Goal: Entertainment & Leisure: Consume media (video, audio)

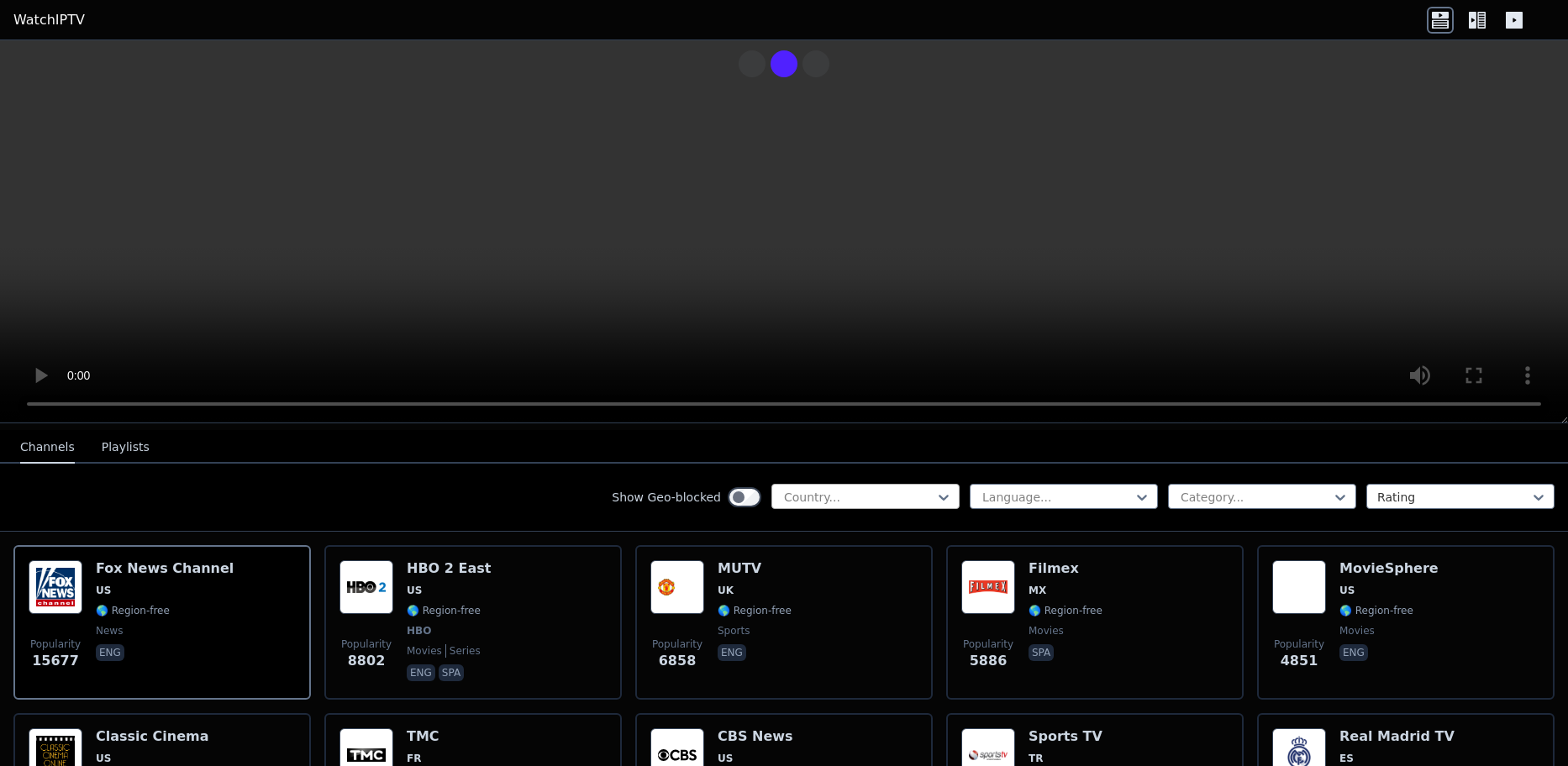
scroll to position [336, 0]
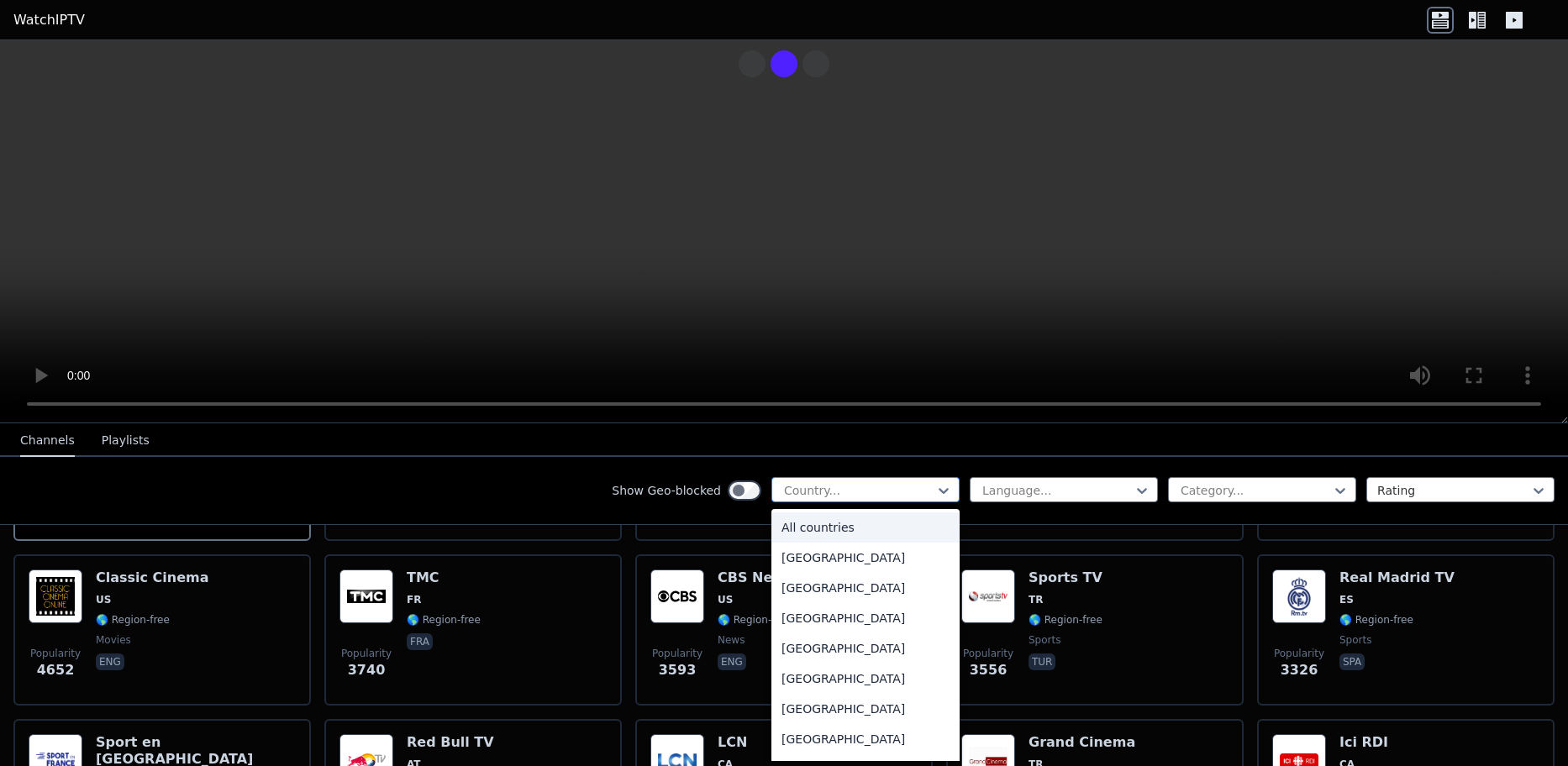
click at [863, 493] on div at bounding box center [859, 490] width 153 height 16
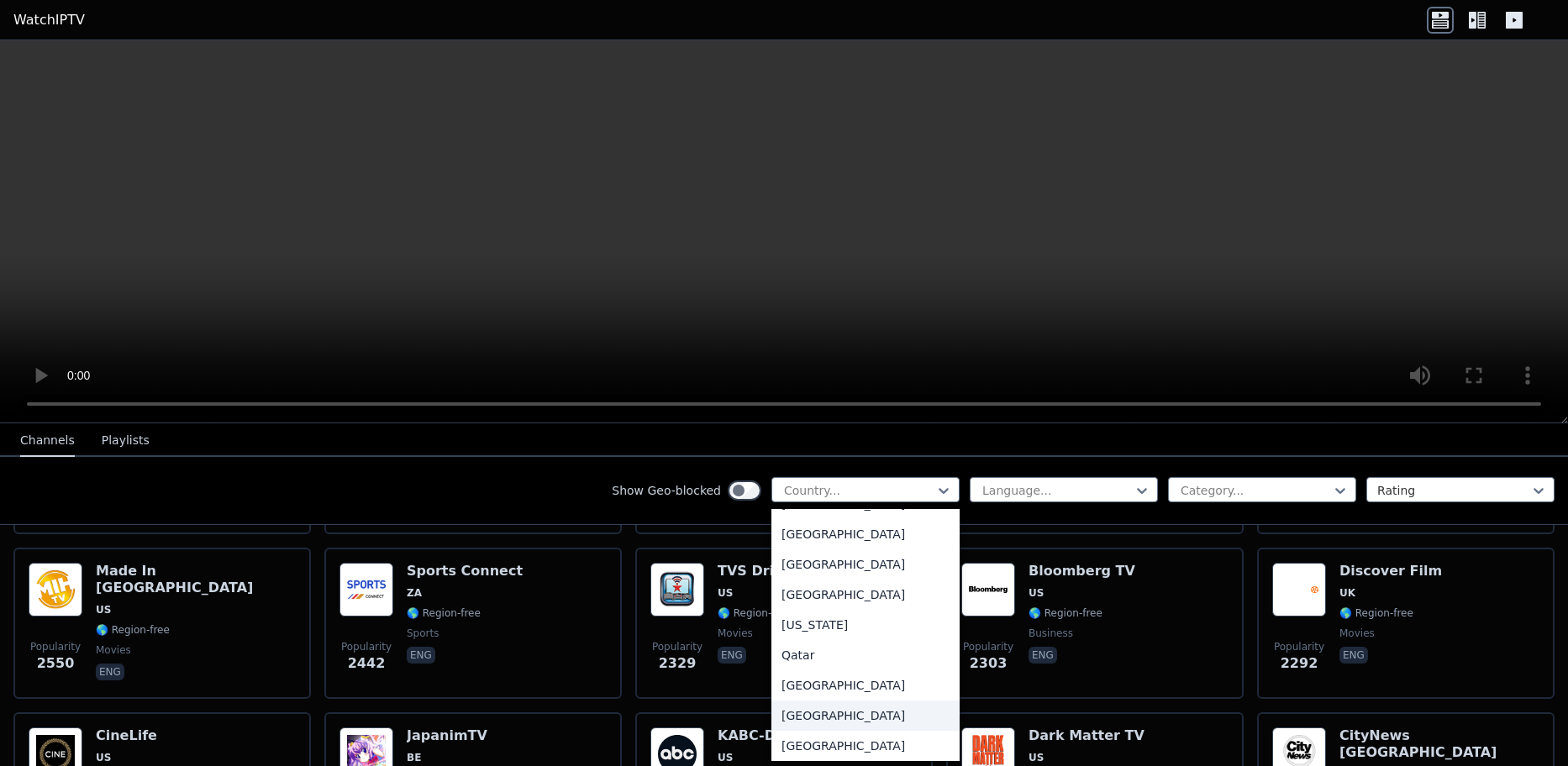
scroll to position [4453, 0]
click at [857, 552] on div "[GEOGRAPHIC_DATA]" at bounding box center [865, 537] width 188 height 30
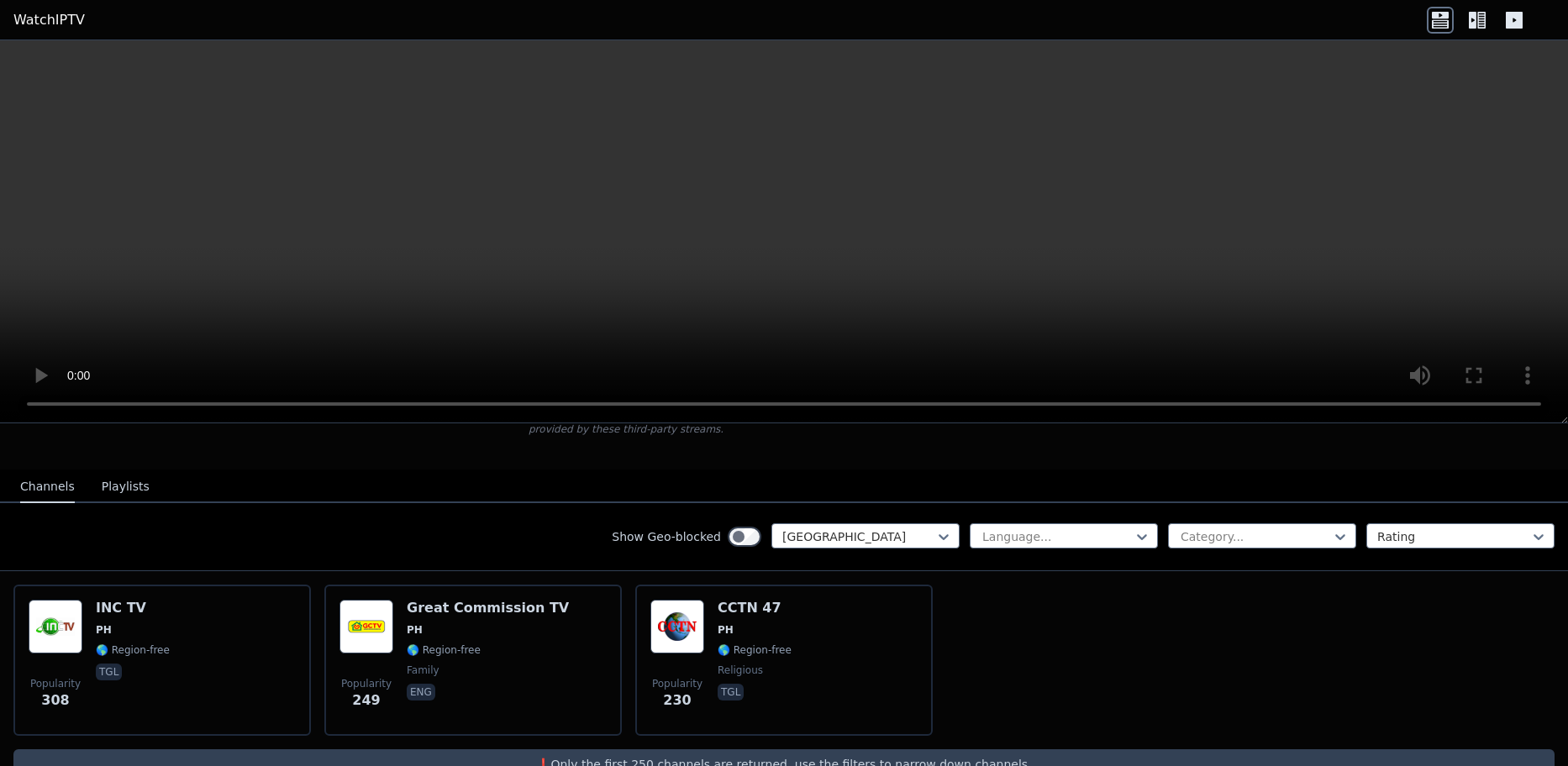
scroll to position [165, 0]
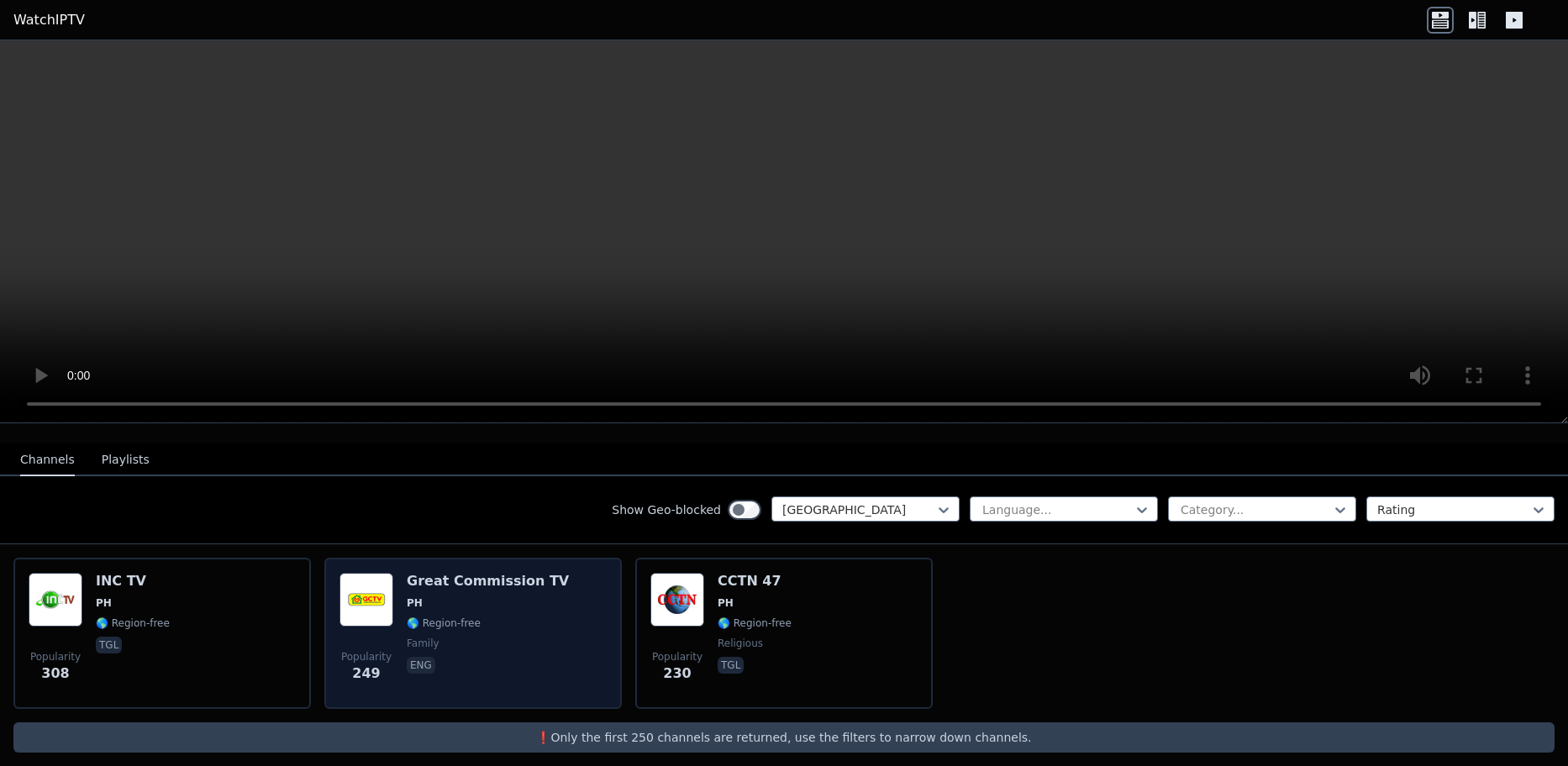
click at [424, 573] on h6 "Great Commission TV" at bounding box center [488, 581] width 162 height 16
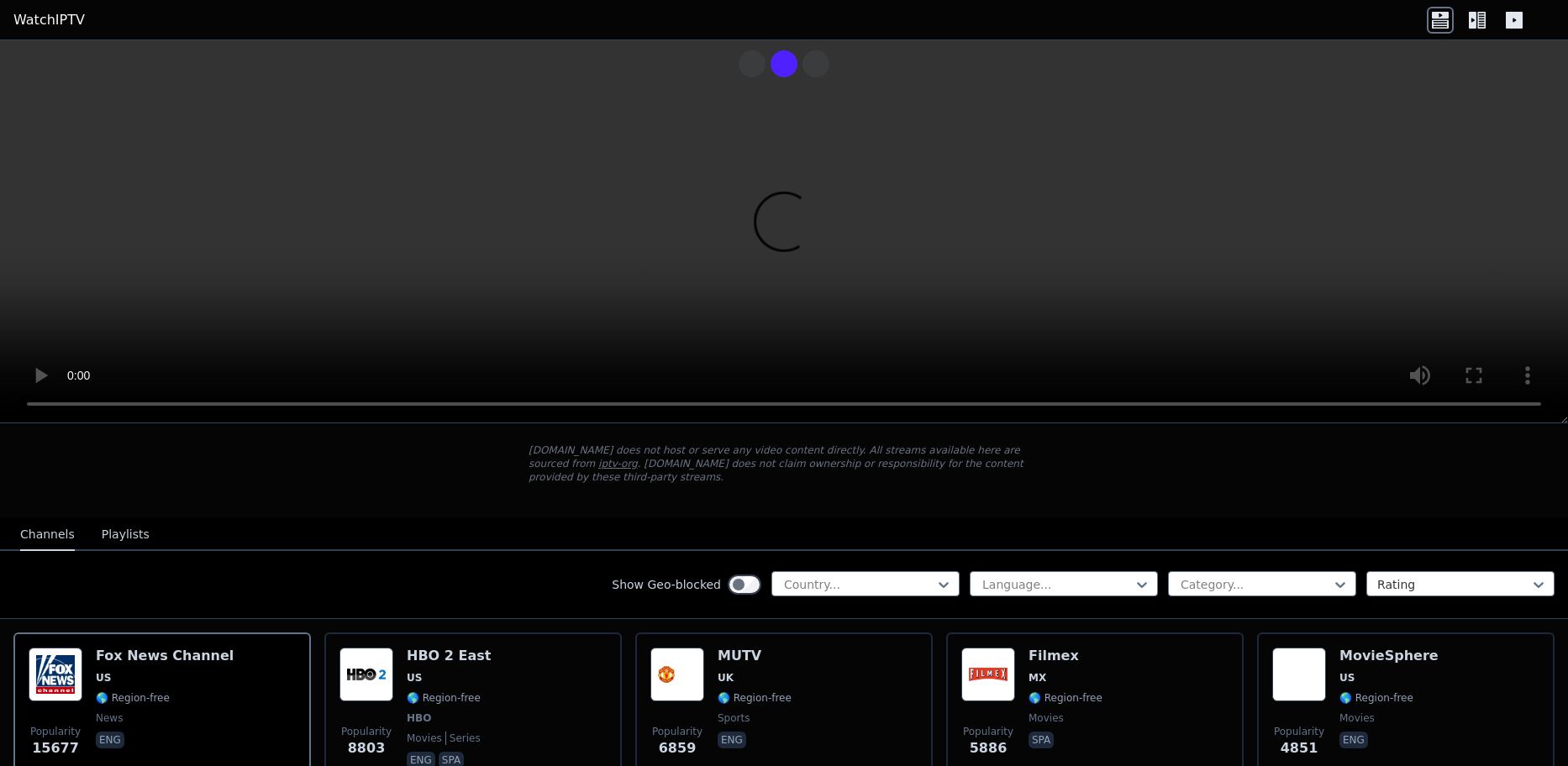
scroll to position [84, 0]
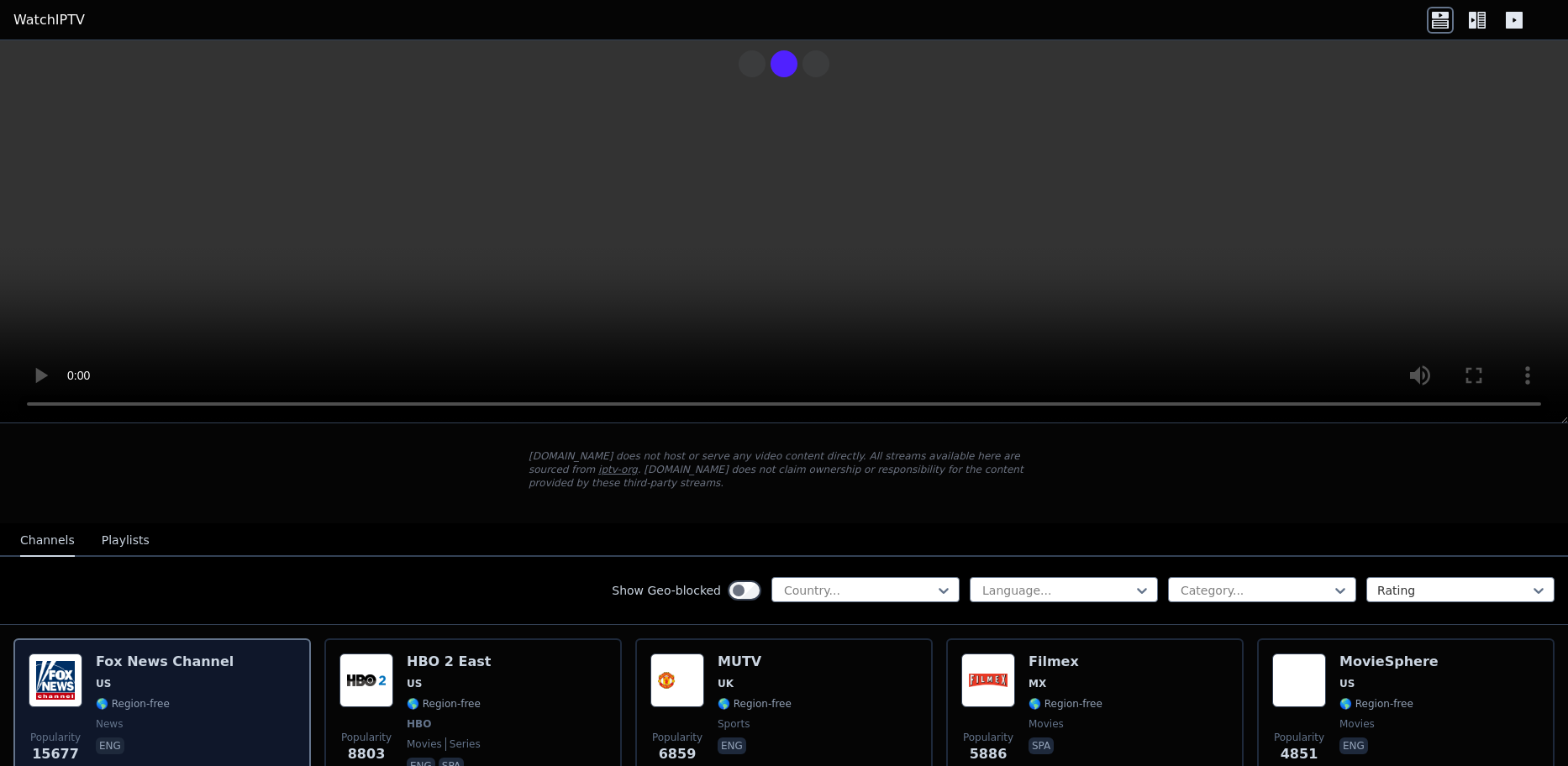
click at [62, 673] on img at bounding box center [55, 680] width 54 height 54
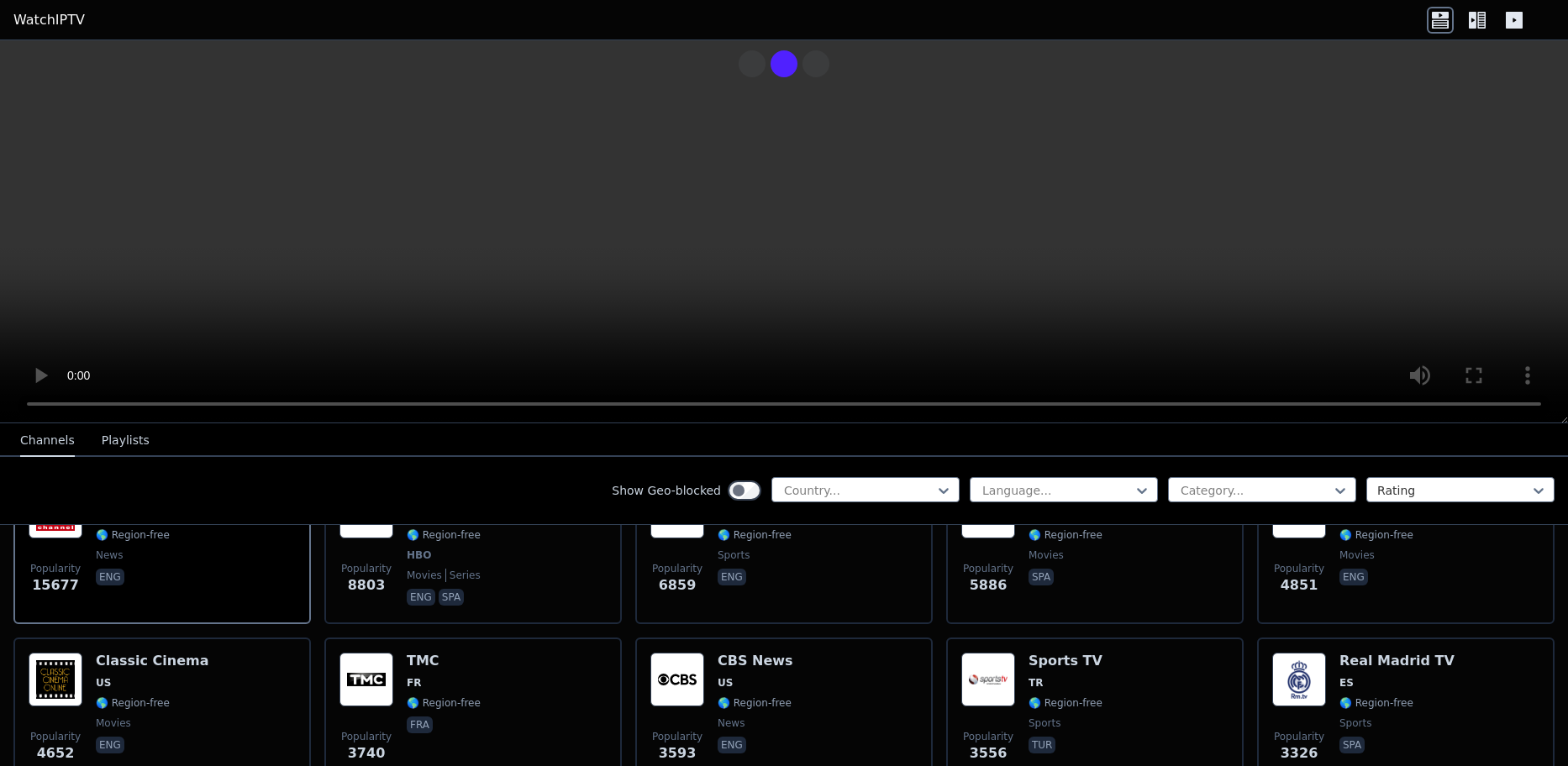
scroll to position [252, 0]
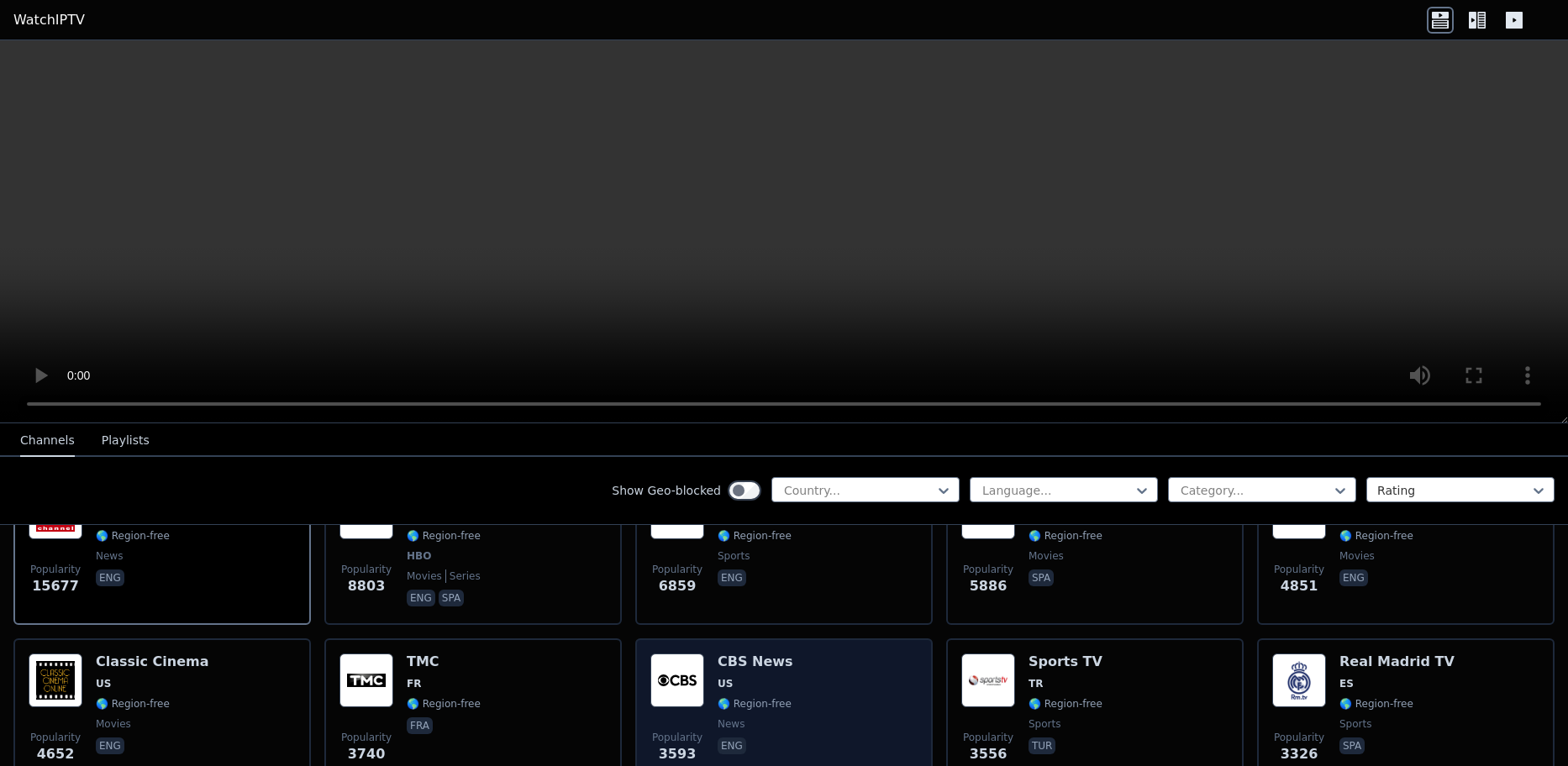
click at [755, 677] on span "US" at bounding box center [755, 684] width 76 height 14
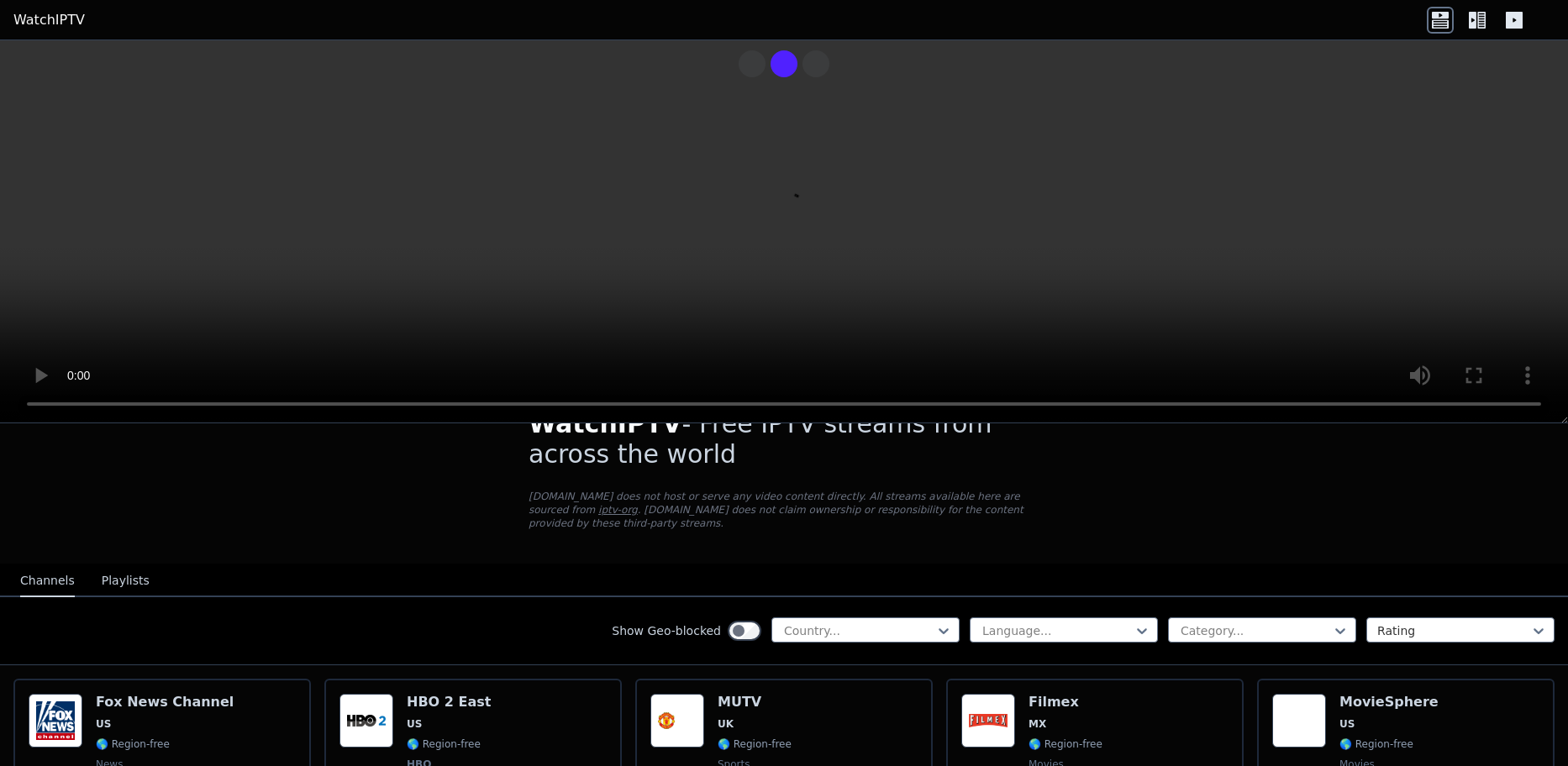
scroll to position [0, 0]
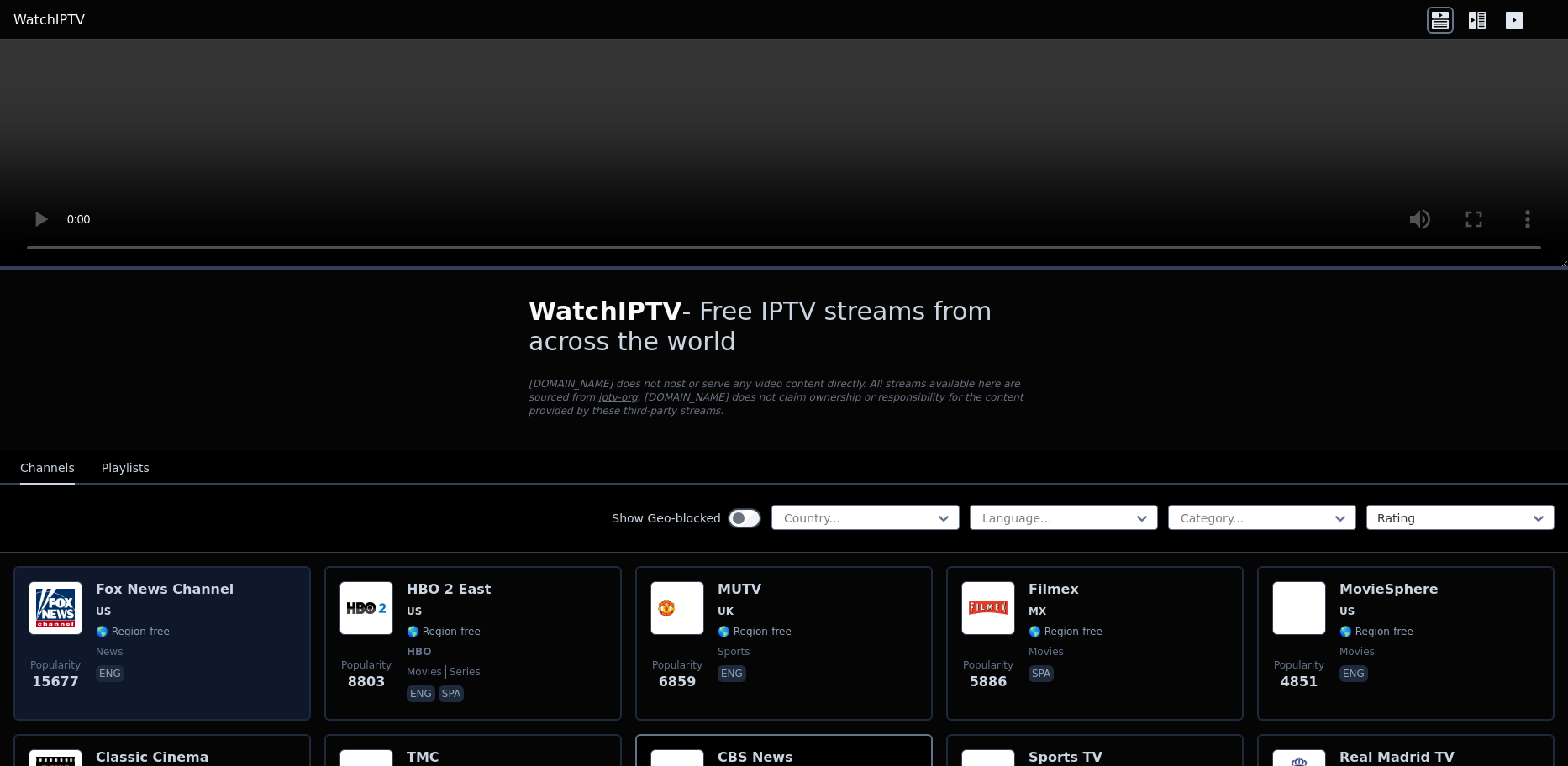
click at [166, 625] on span "🌎 Region-free" at bounding box center [165, 631] width 137 height 14
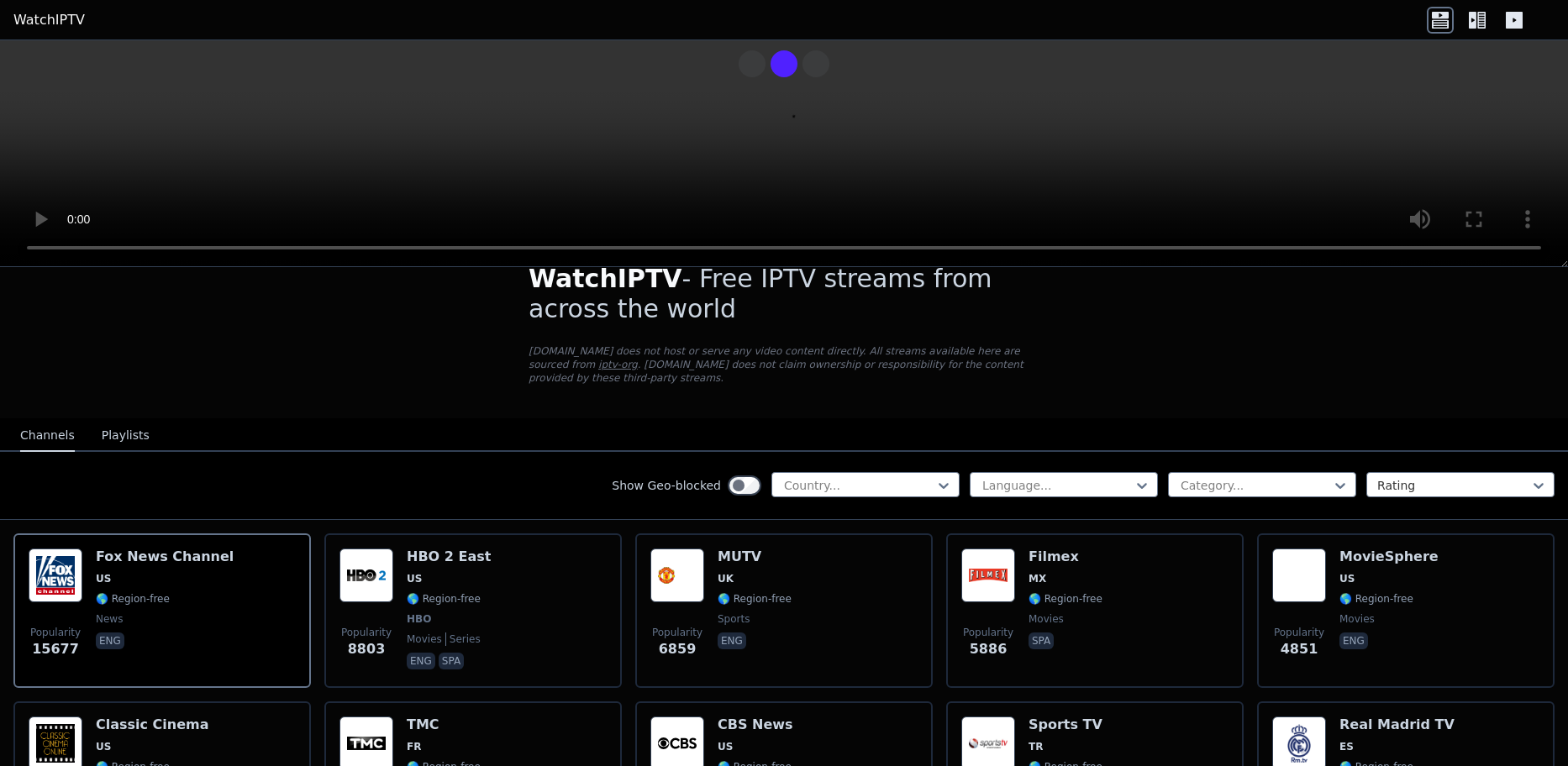
scroll to position [168, 0]
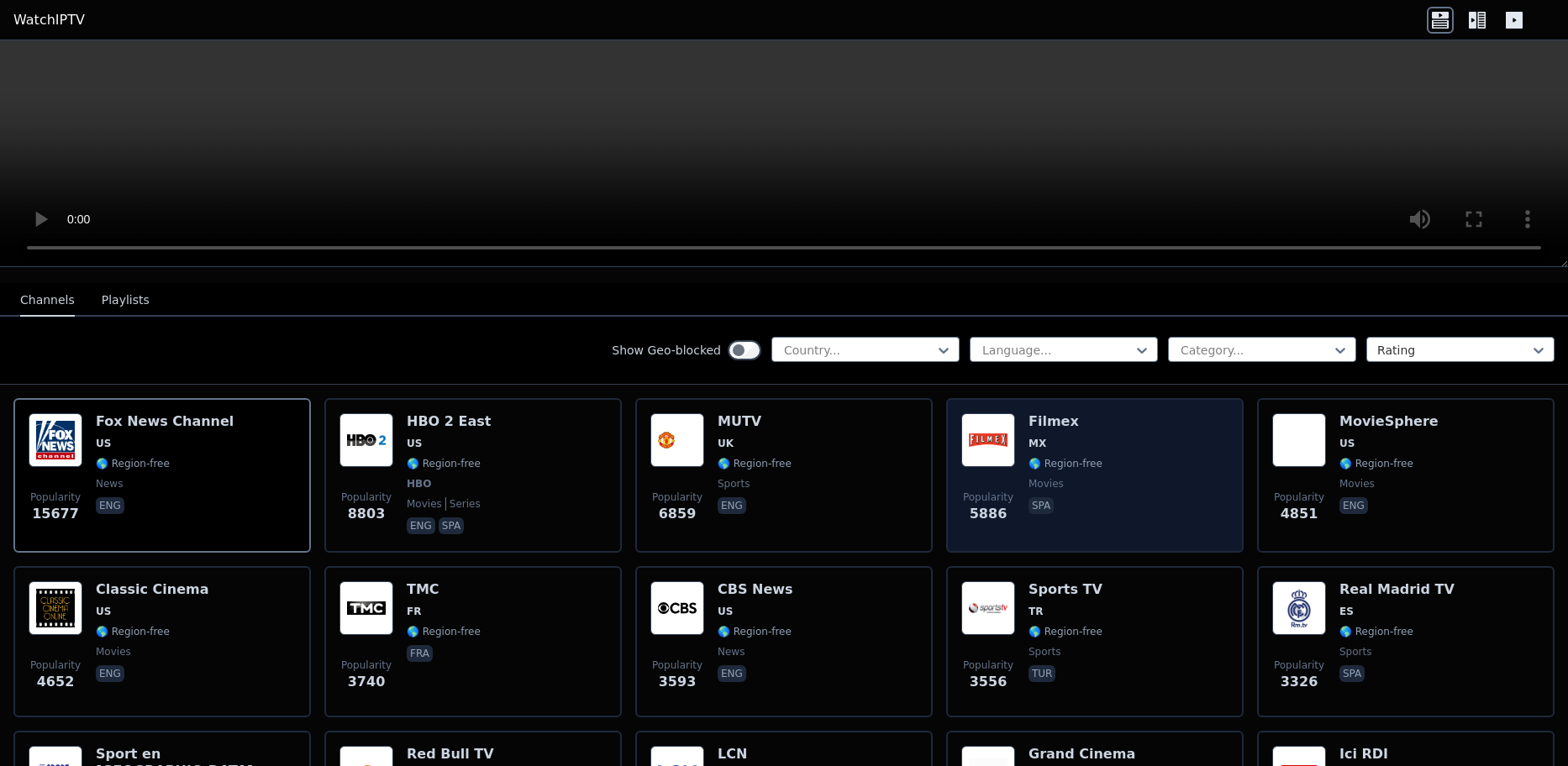
click at [1070, 477] on span "movies" at bounding box center [1065, 484] width 74 height 14
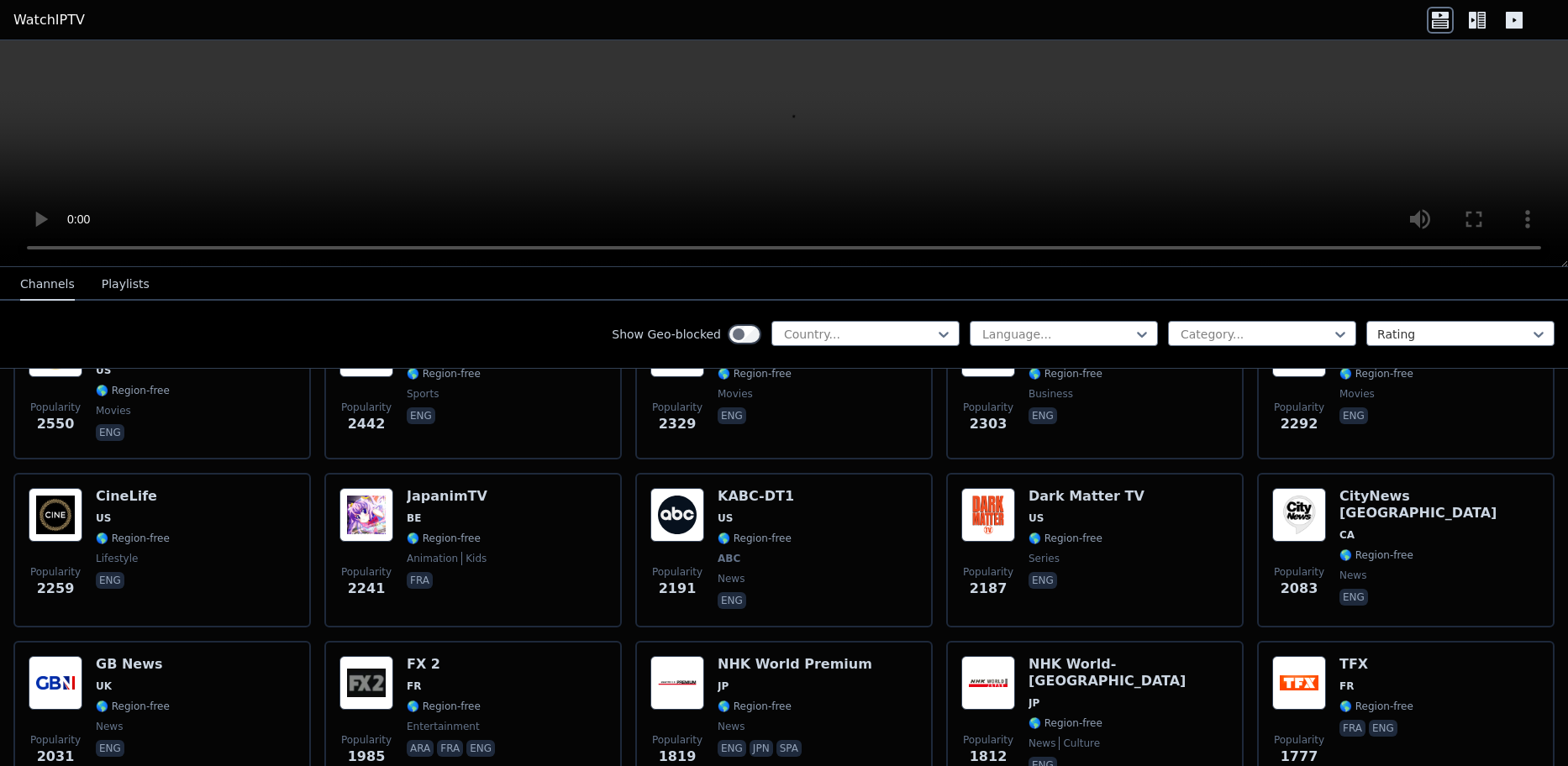
scroll to position [756, 0]
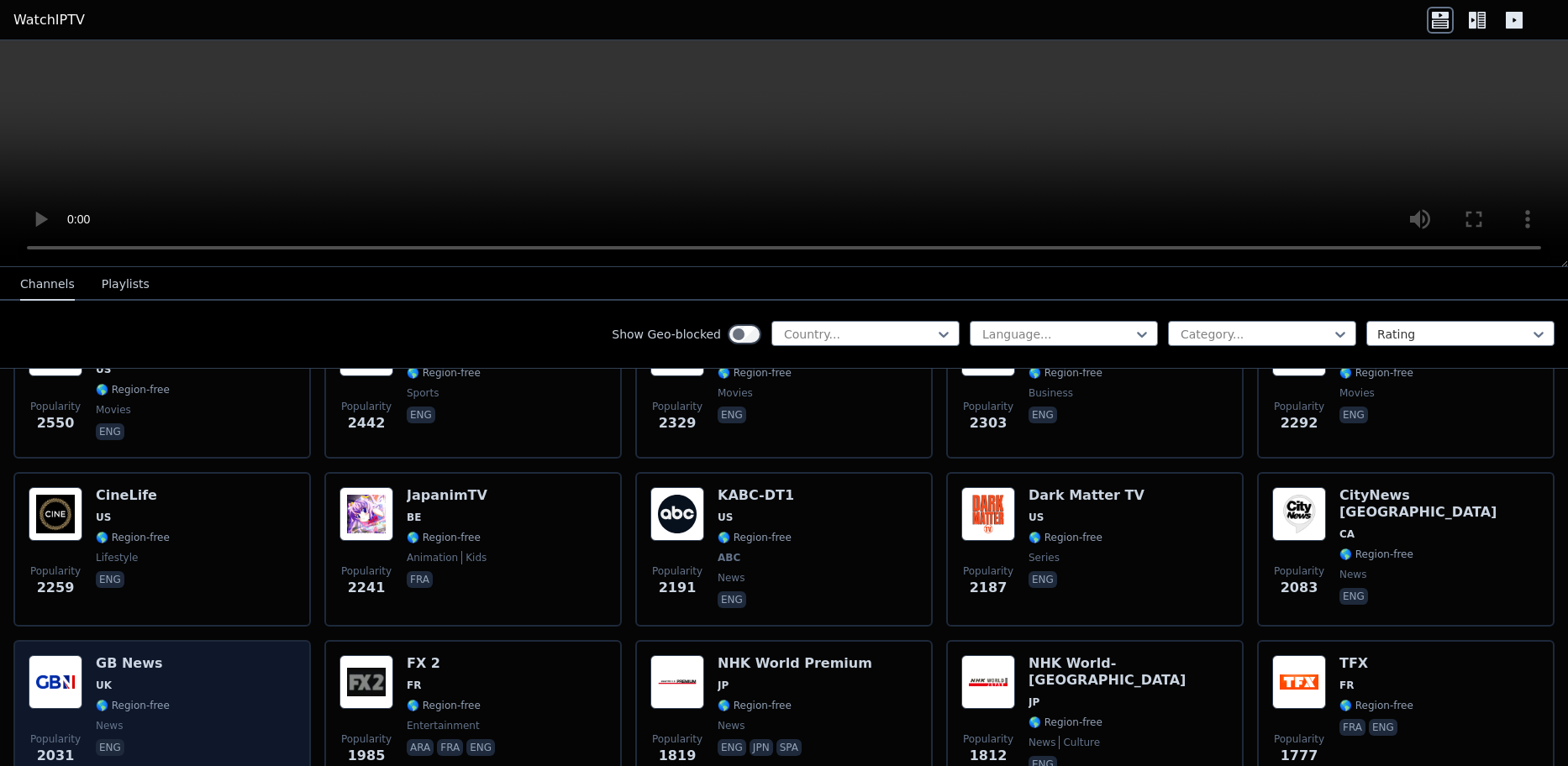
click at [178, 664] on div "Popularity 2031 GB News UK 🌎 Region-free news eng" at bounding box center [162, 716] width 268 height 121
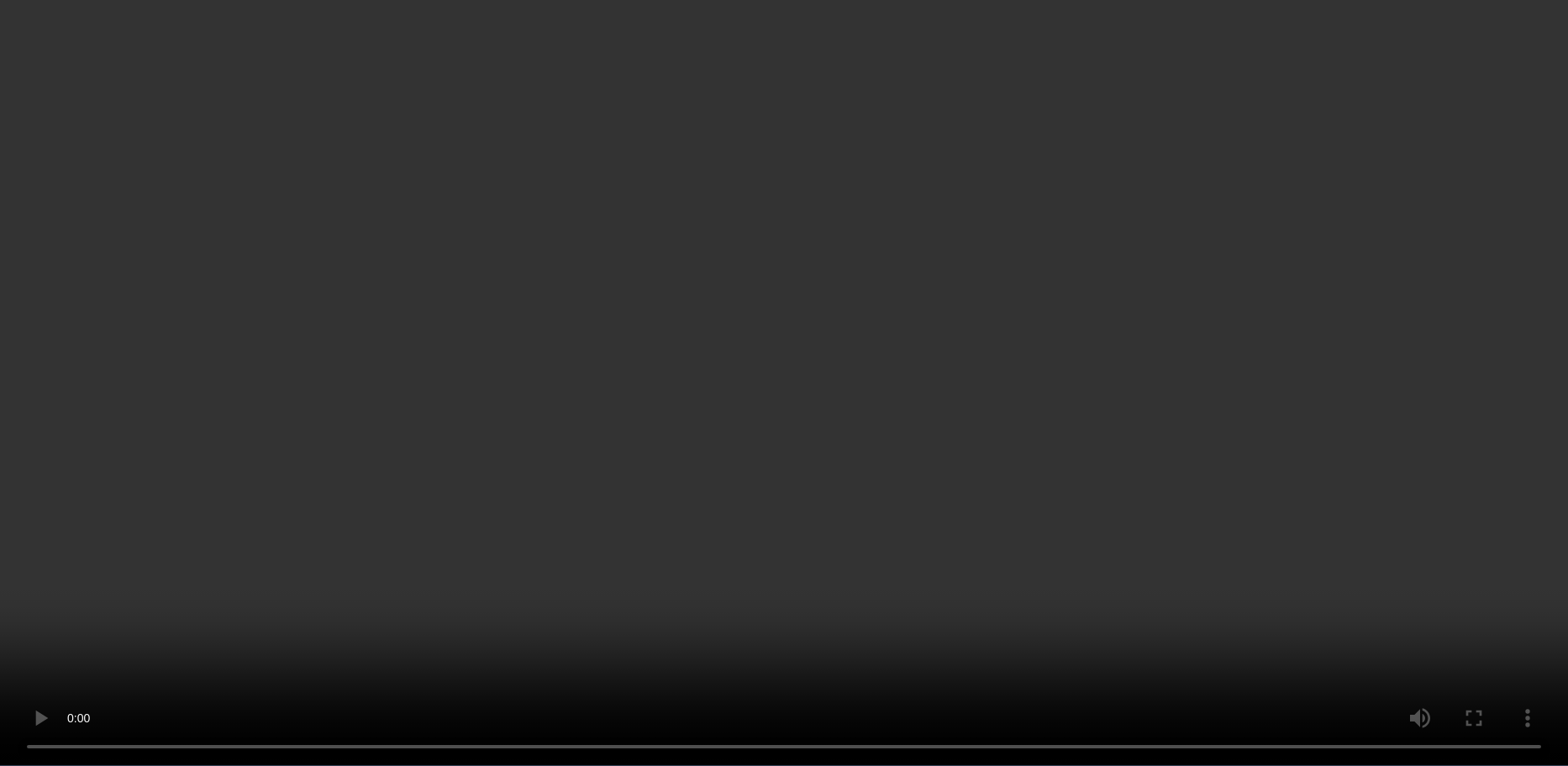
scroll to position [2017, 0]
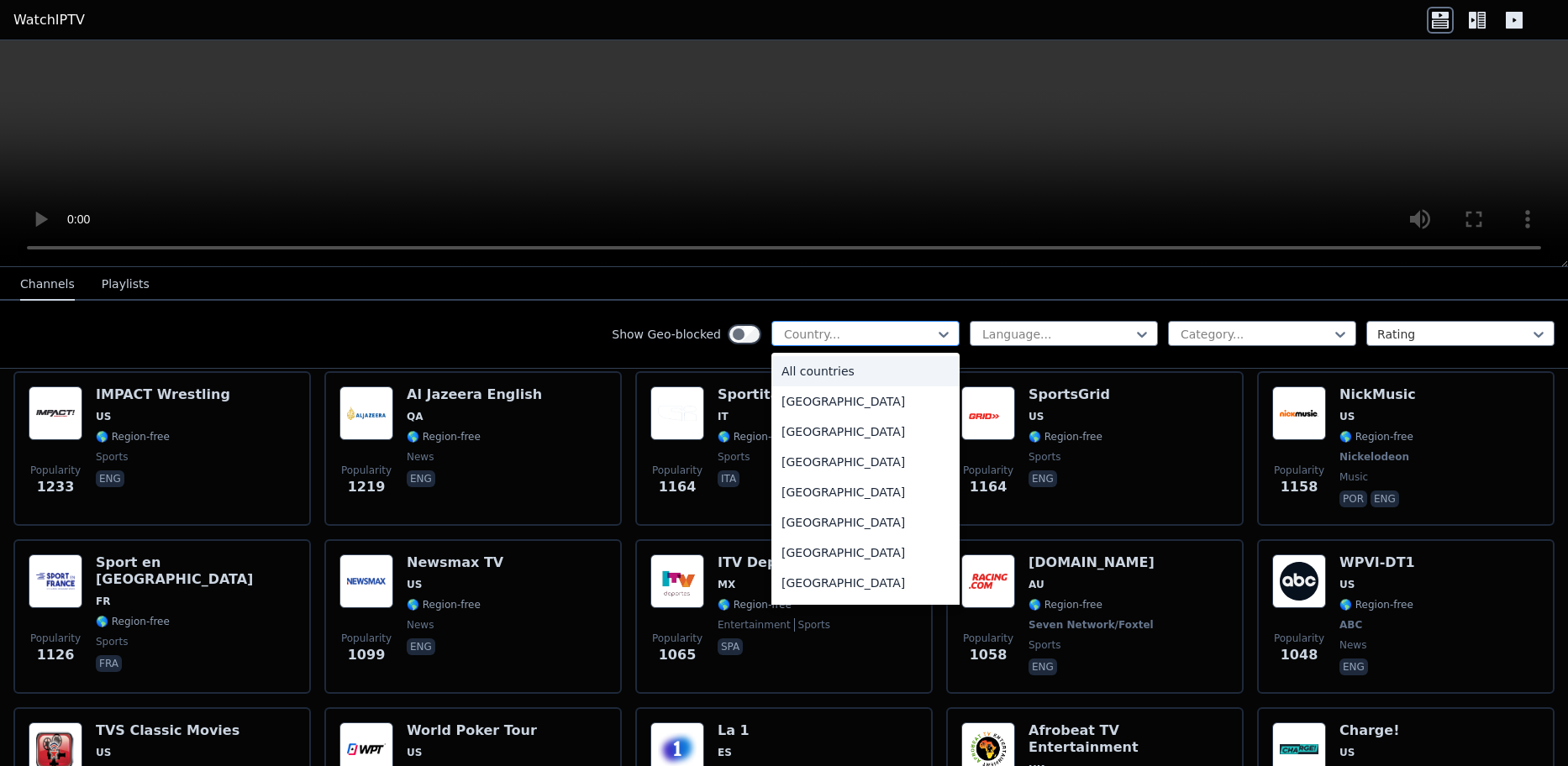
click at [806, 337] on div at bounding box center [859, 334] width 153 height 16
click at [816, 509] on div "[GEOGRAPHIC_DATA]" at bounding box center [865, 522] width 188 height 30
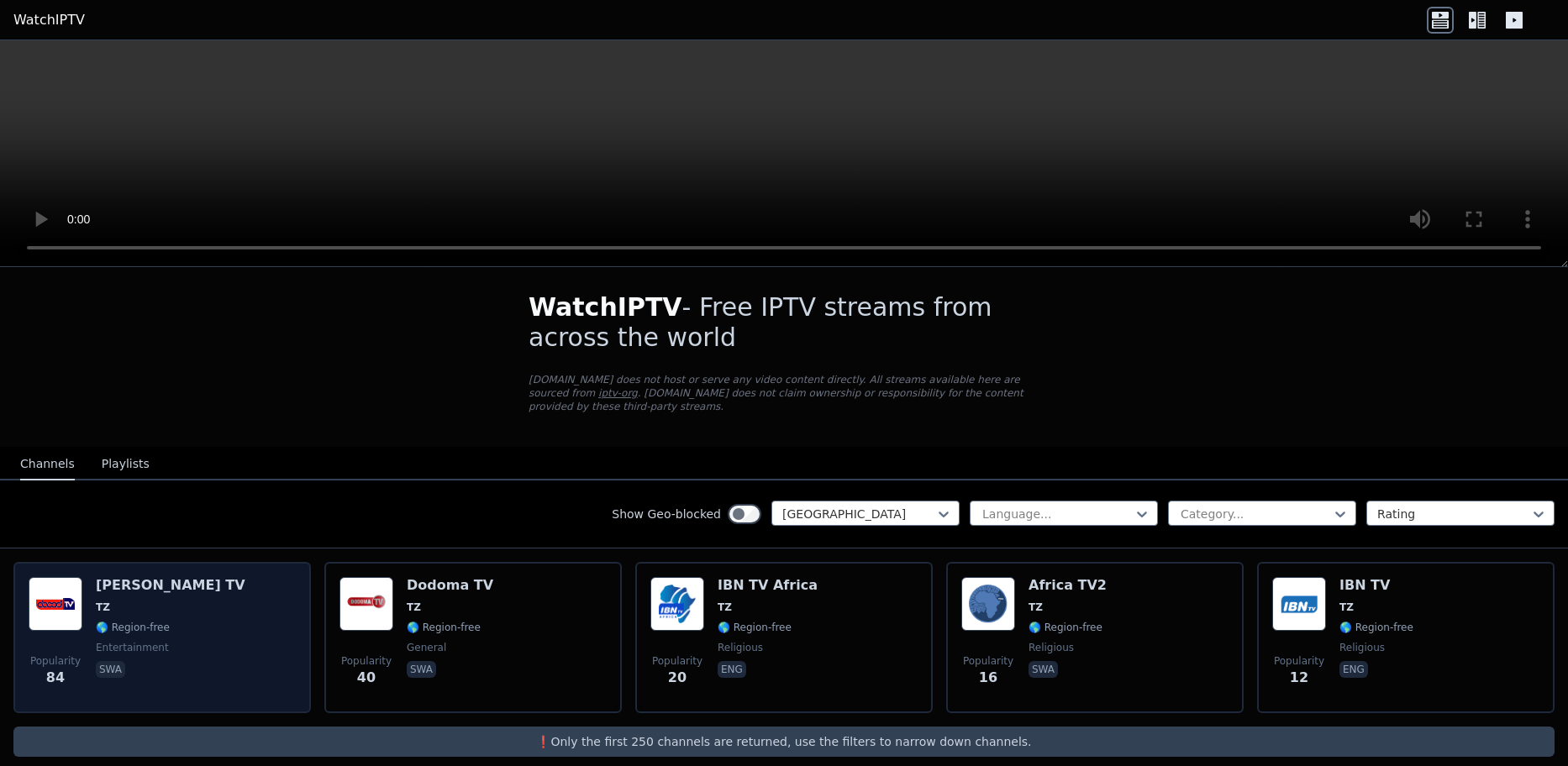
scroll to position [8, 0]
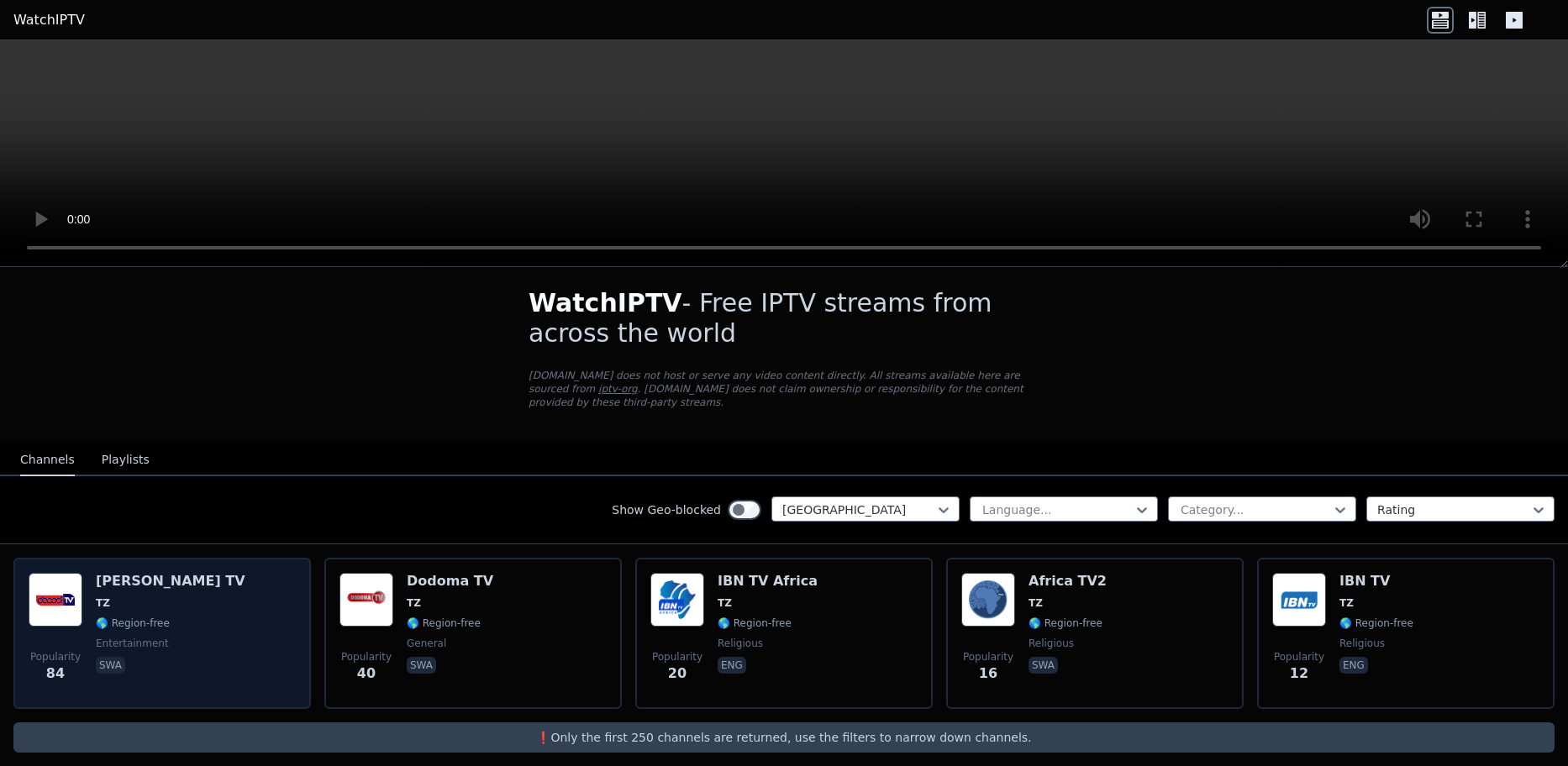
click at [147, 617] on span "🌎 Region-free" at bounding box center [133, 623] width 74 height 14
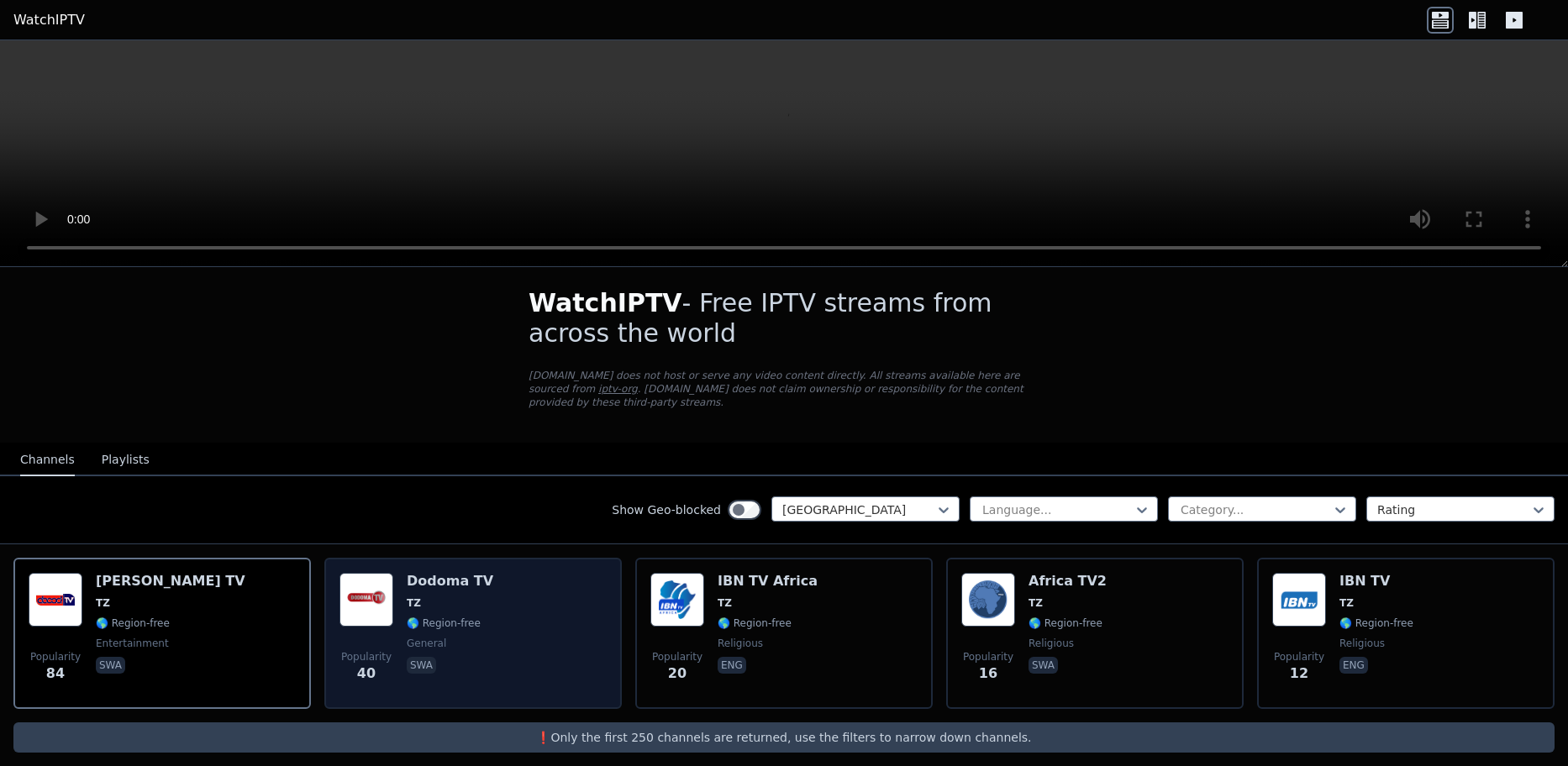
scroll to position [0, 0]
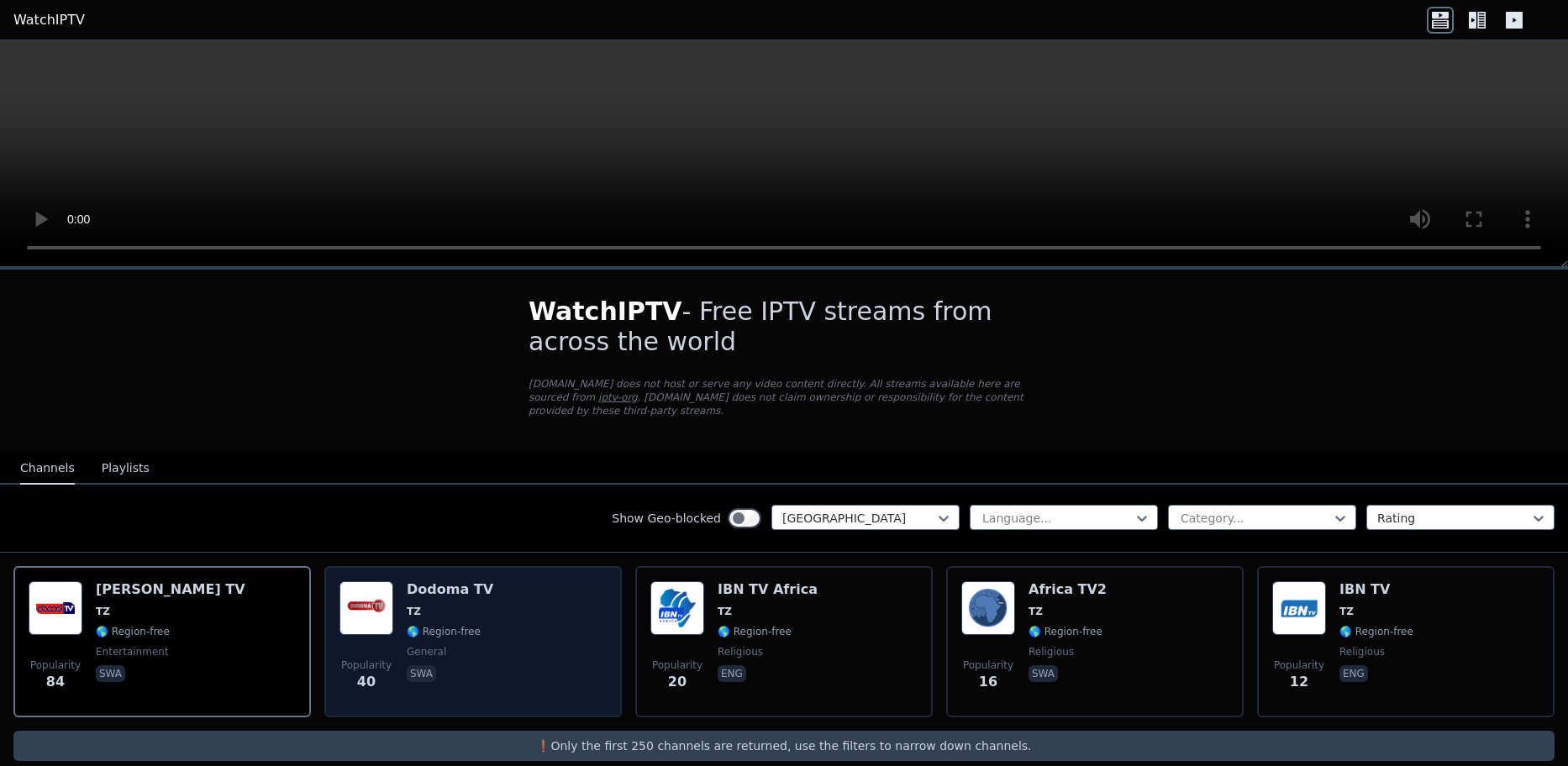
click at [542, 641] on div "Popularity 40 Dodoma TV TZ 🌎 Region-free general swa" at bounding box center [473, 642] width 268 height 121
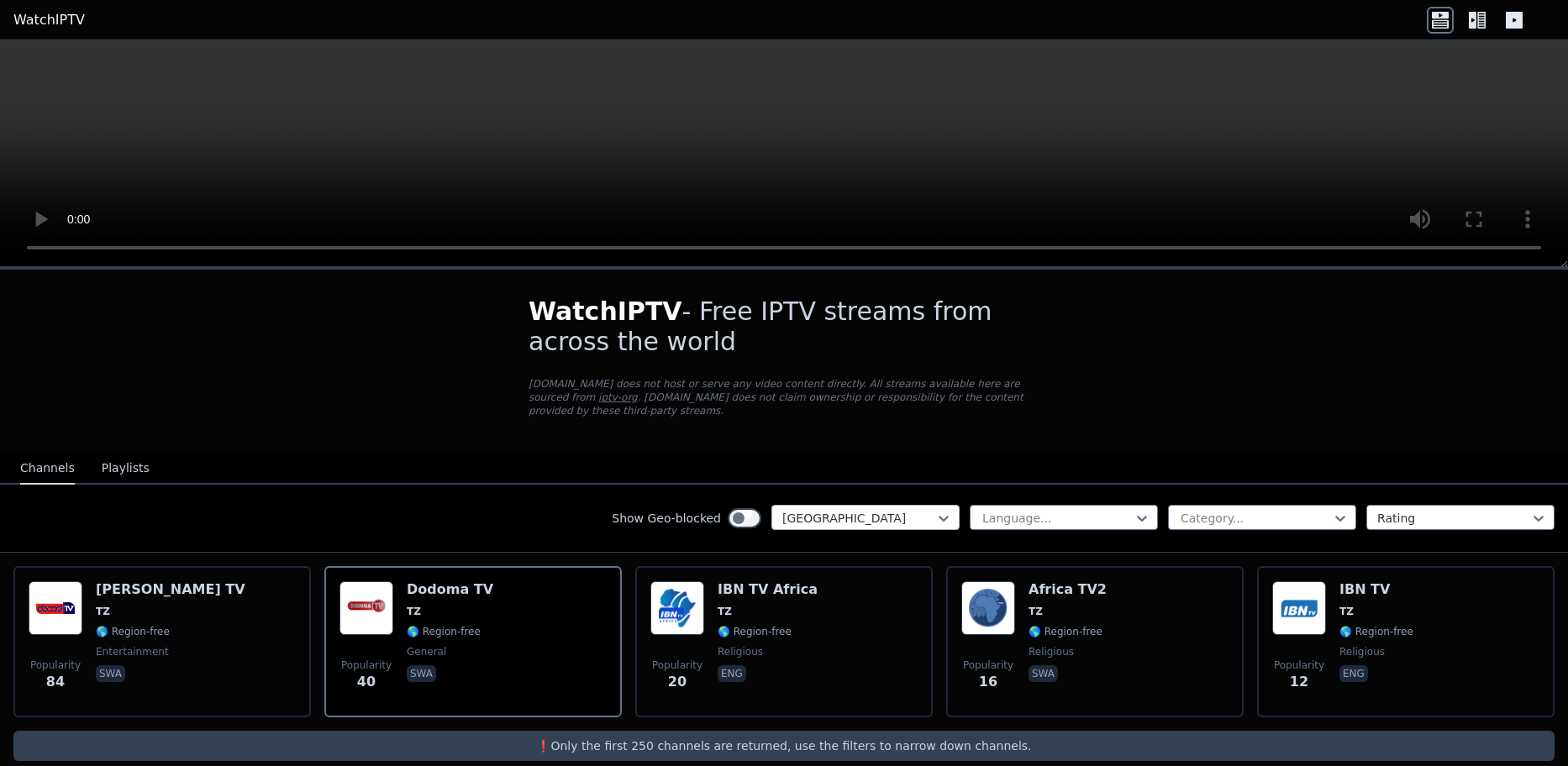
click at [852, 510] on div at bounding box center [859, 519] width 153 height 16
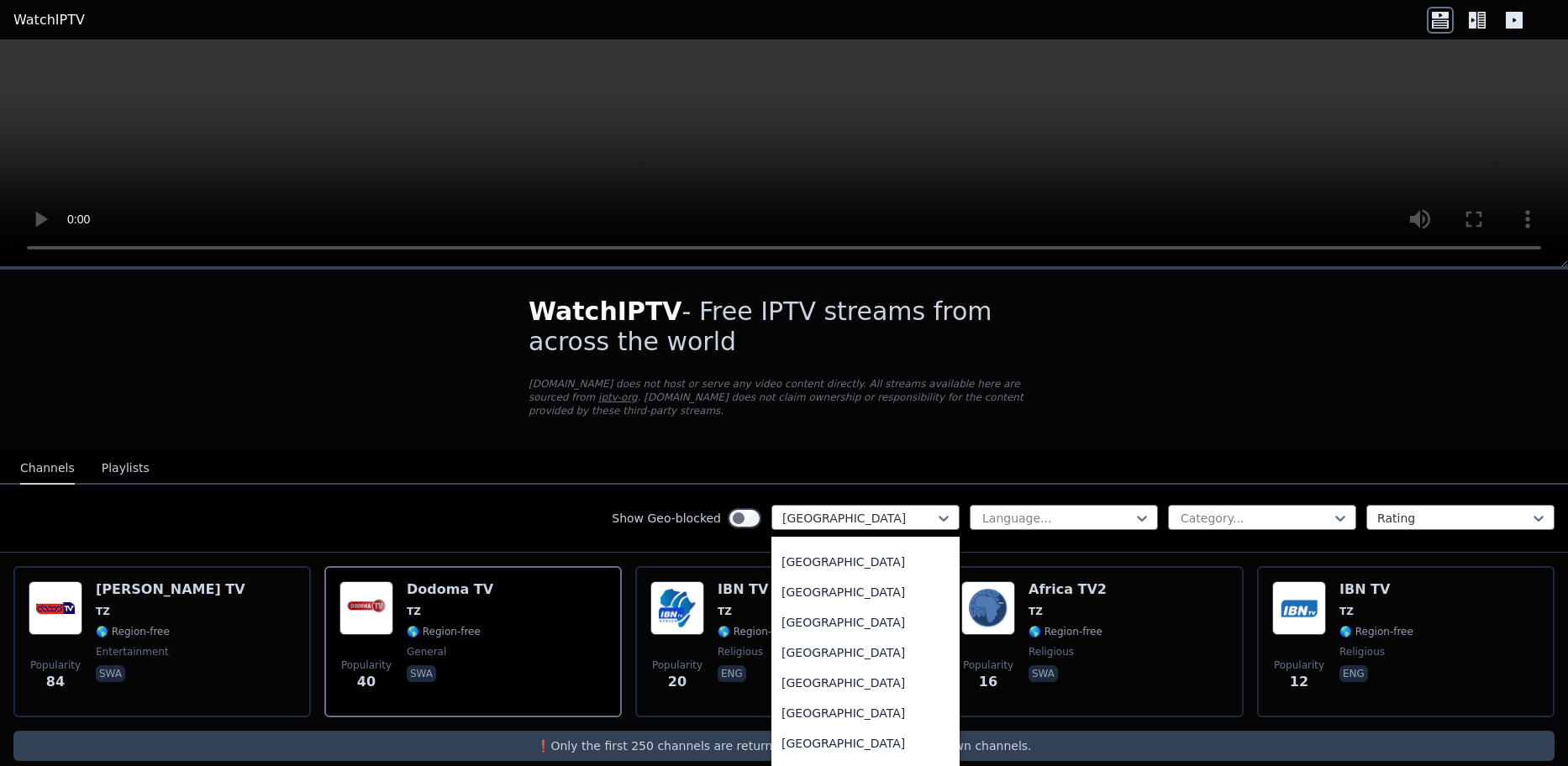
scroll to position [5825, 0]
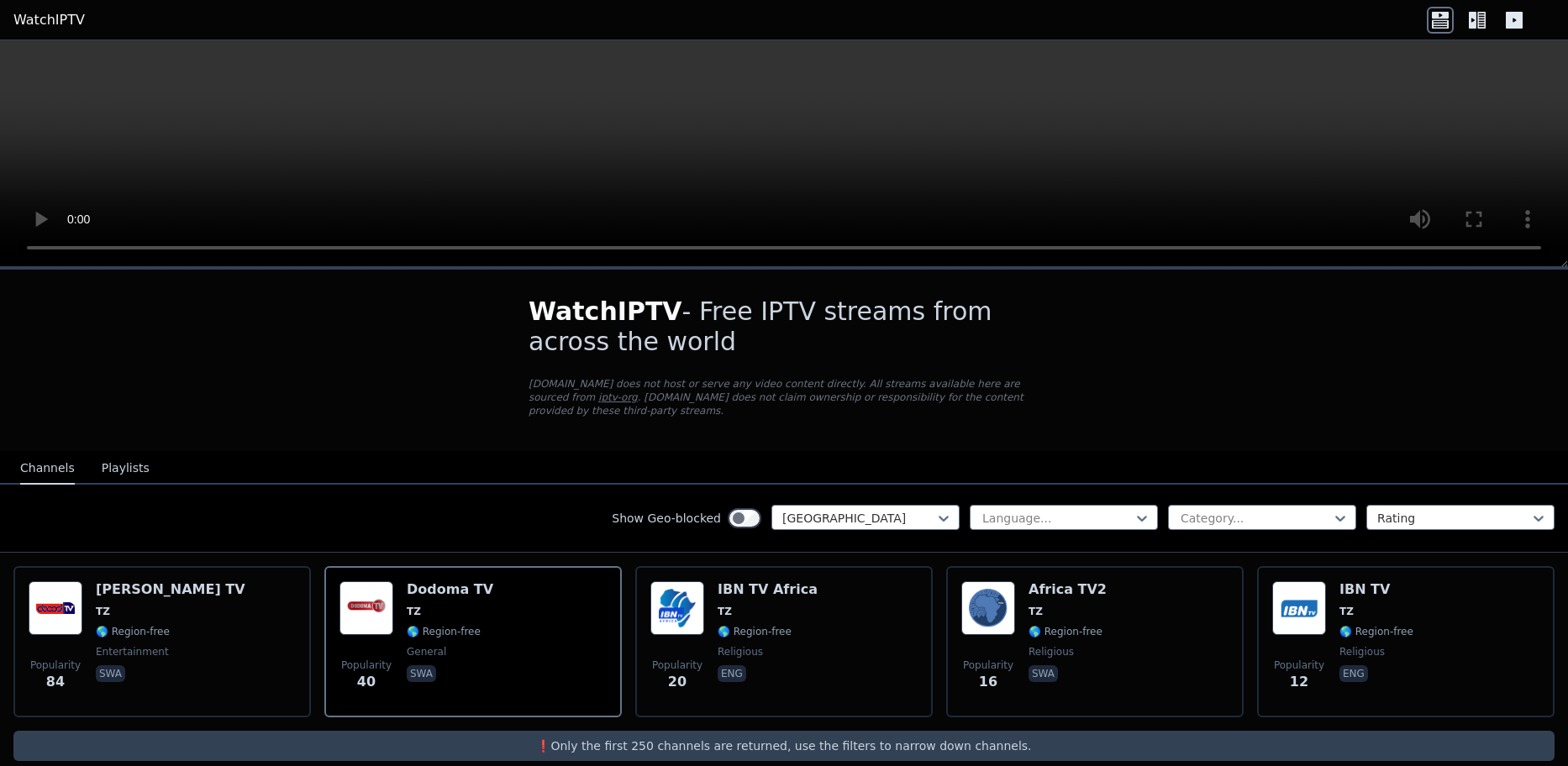
click at [79, 500] on div "Show Geo-blocked Tanzania Language... Category... Rating" at bounding box center [784, 519] width 1568 height 68
click at [118, 462] on button "Playlists" at bounding box center [126, 468] width 48 height 32
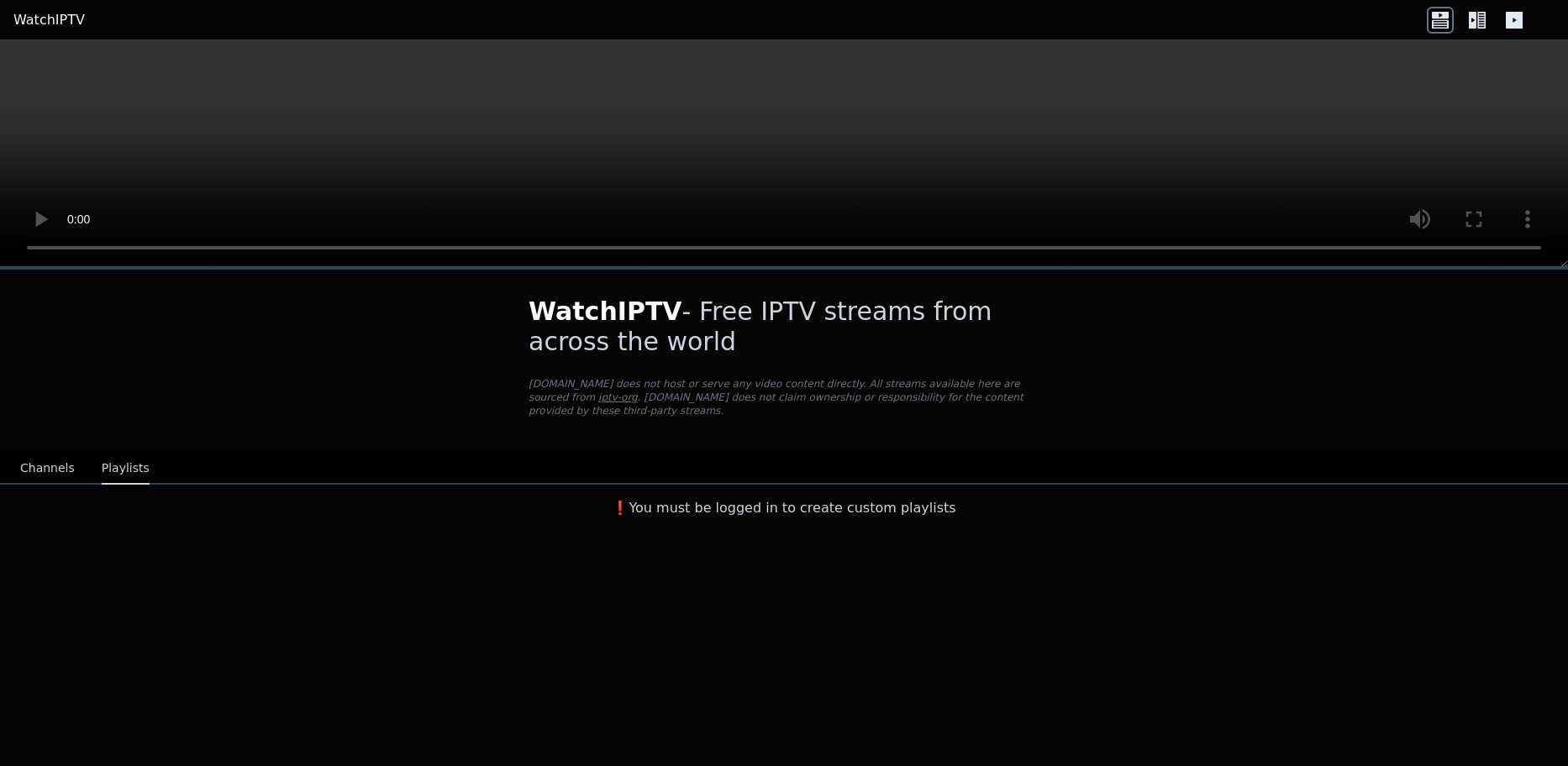
click at [22, 458] on button "Channels" at bounding box center [48, 468] width 55 height 32
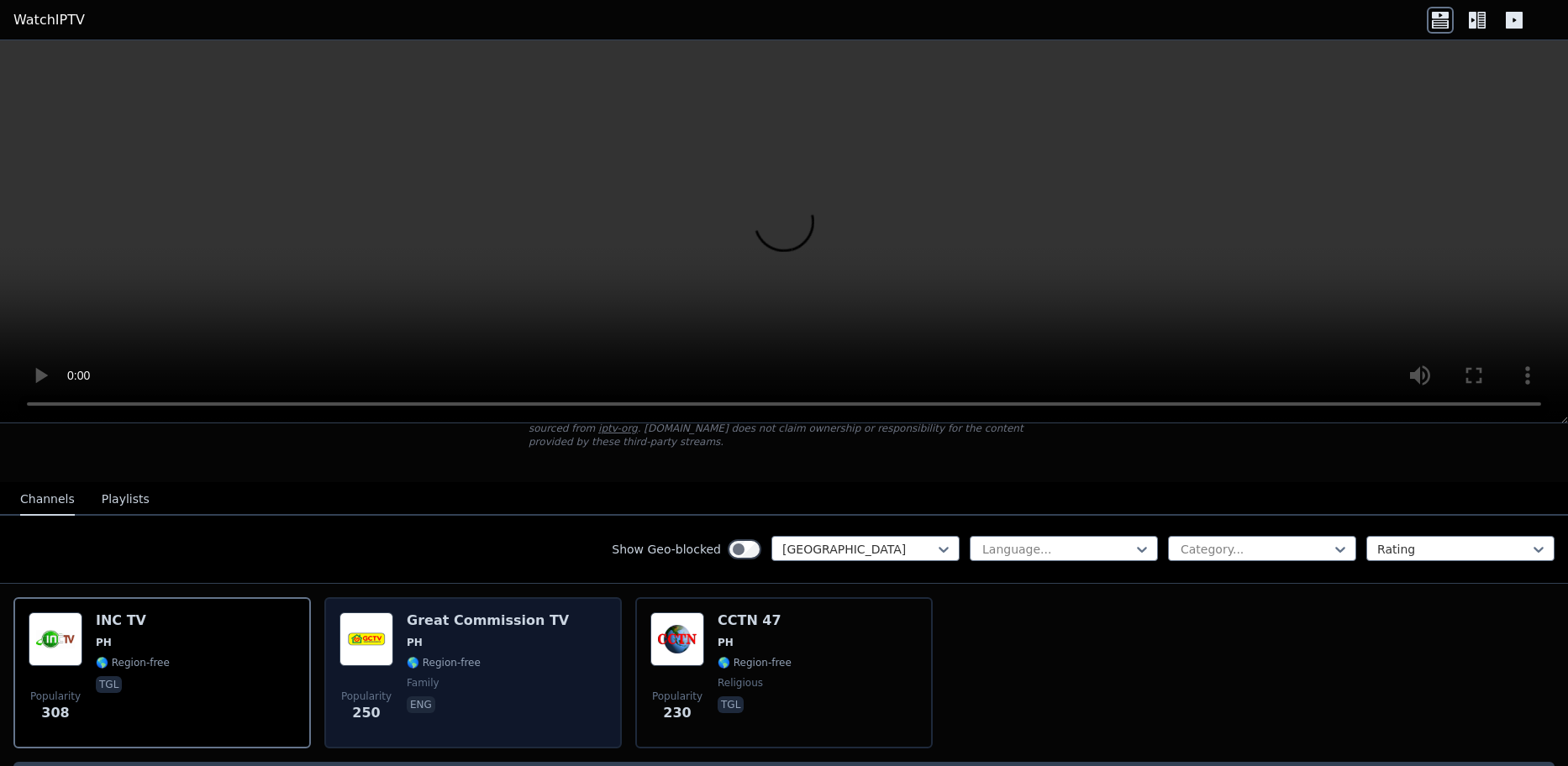
scroll to position [165, 0]
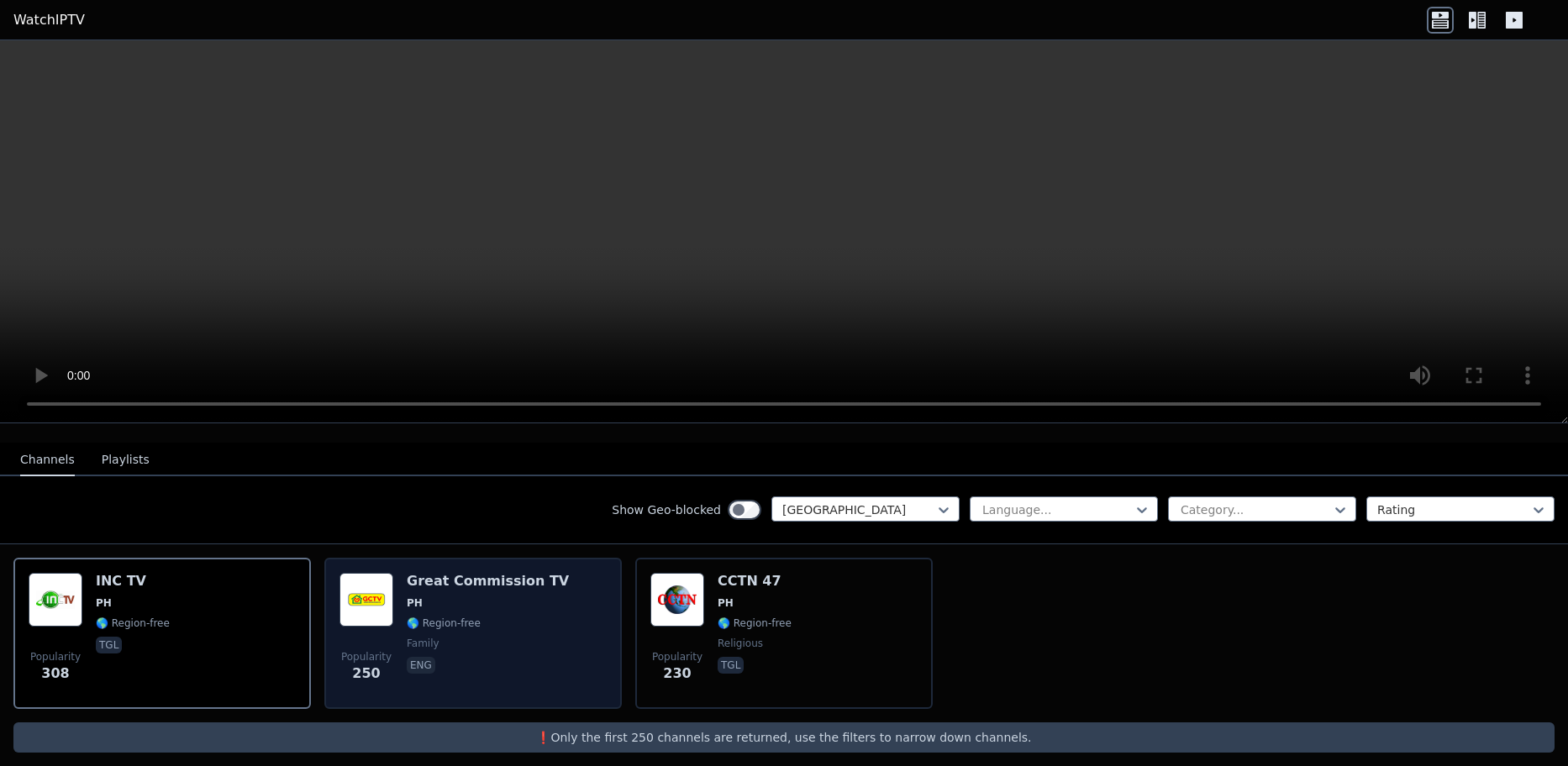
click at [464, 573] on h6 "Great Commission TV" at bounding box center [488, 581] width 162 height 16
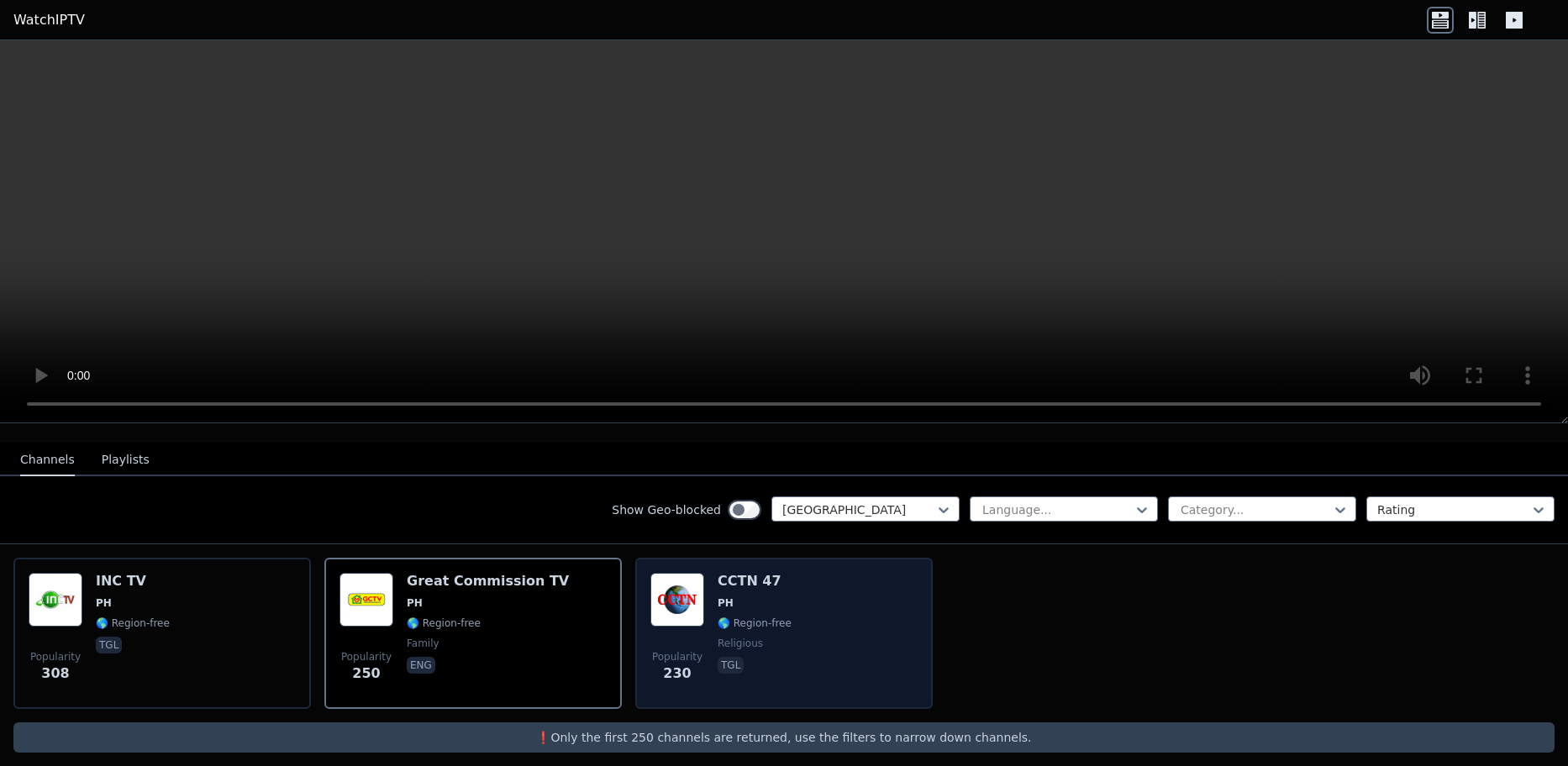
click at [654, 579] on img at bounding box center [677, 599] width 54 height 54
